Goal: Check status: Check status

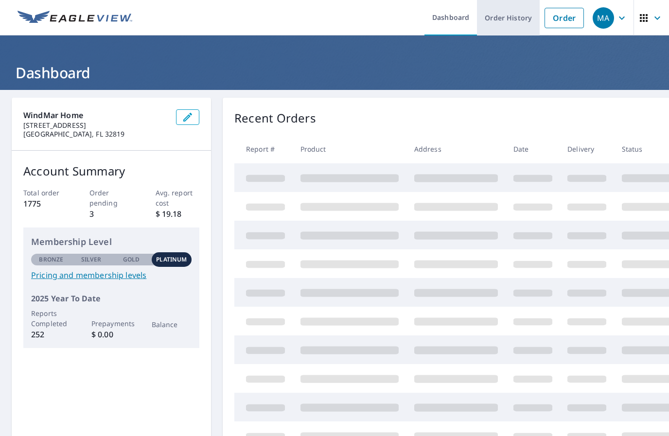
click at [515, 17] on link "Order History" at bounding box center [508, 17] width 63 height 35
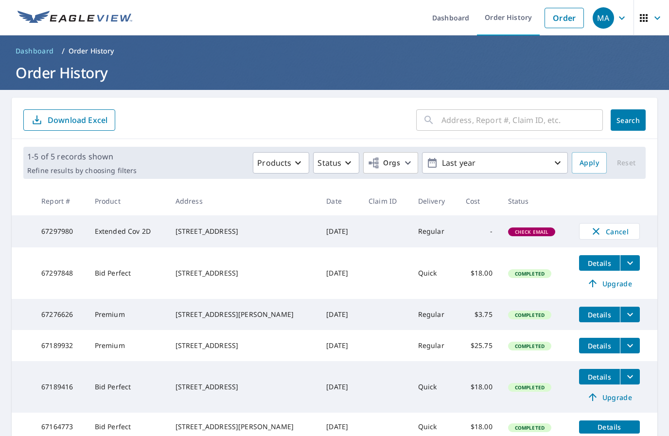
click at [534, 235] on span "Check Email" at bounding box center [532, 231] width 46 height 7
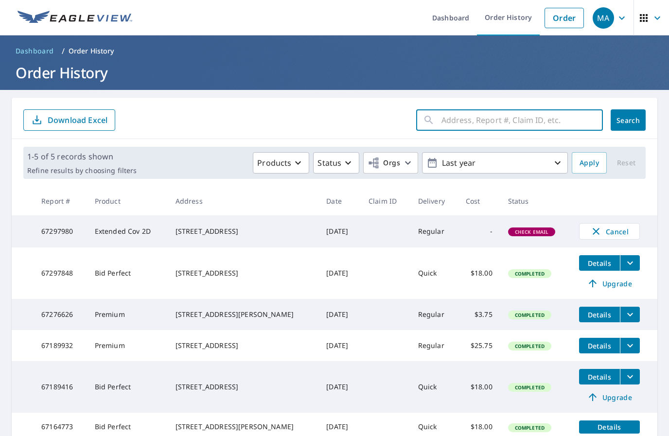
click at [496, 128] on input "text" at bounding box center [521, 119] width 161 height 27
type input "717 sw 22nd"
click at [628, 120] on button "Search" at bounding box center [627, 119] width 35 height 21
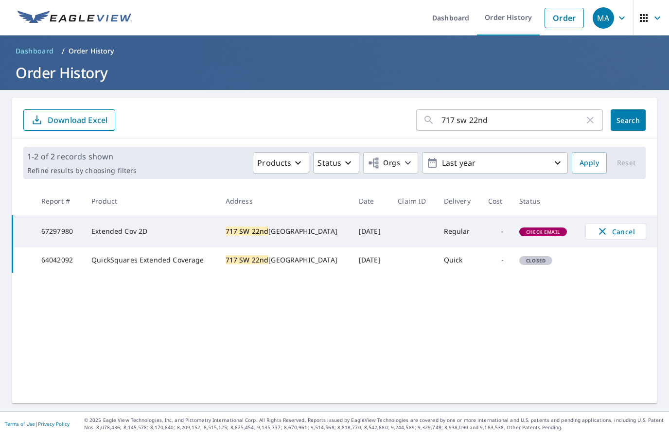
scroll to position [37, 0]
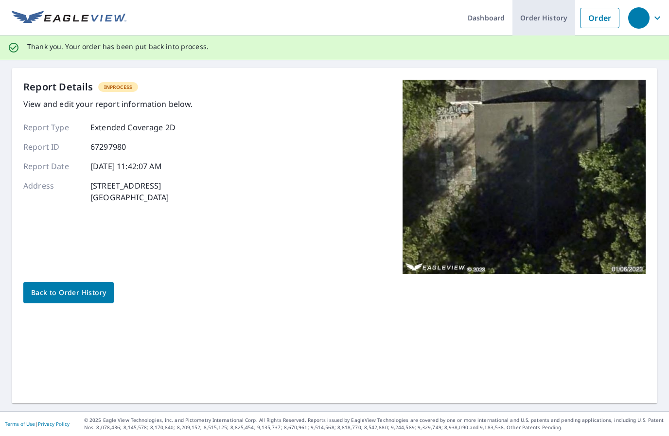
click at [555, 16] on link "Order History" at bounding box center [543, 17] width 63 height 35
